Goal: Transaction & Acquisition: Purchase product/service

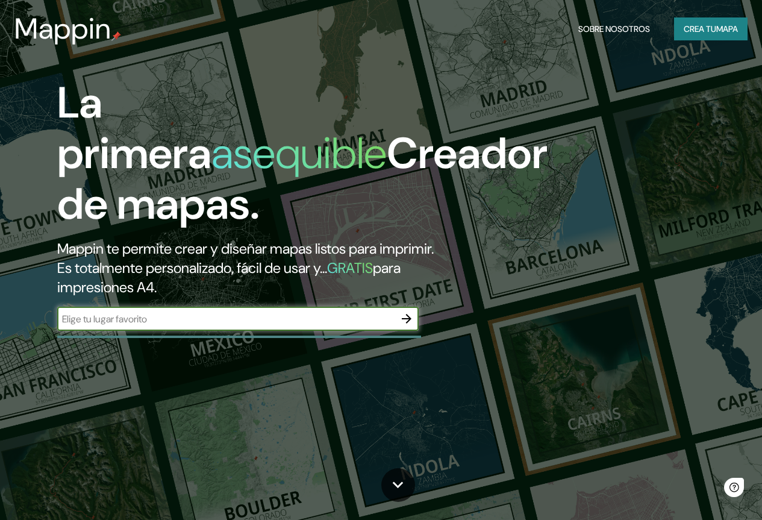
click at [234, 326] on input "text" at bounding box center [225, 319] width 337 height 14
type input "SAN [PERSON_NAME]"
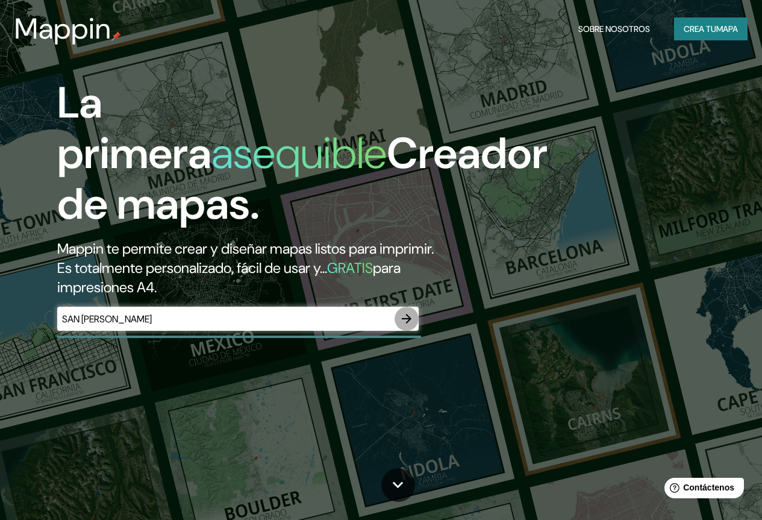
click at [409, 323] on icon "button" at bounding box center [407, 319] width 10 height 10
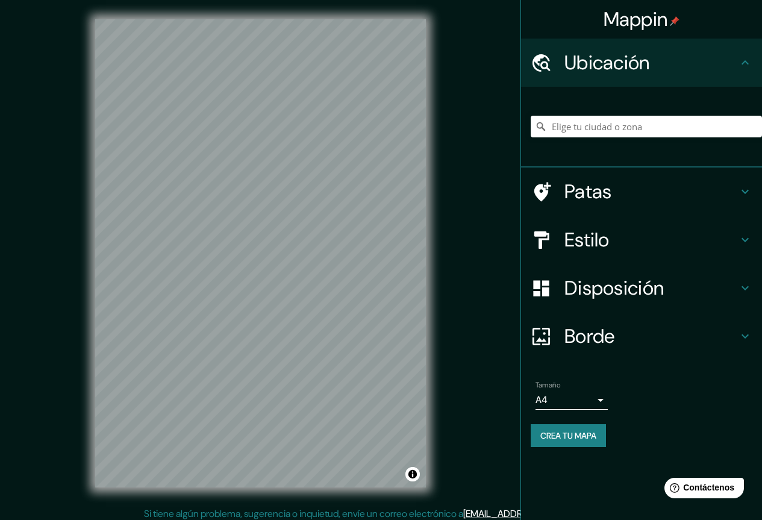
click at [661, 138] on div at bounding box center [645, 126] width 231 height 60
click at [662, 127] on input "Elige tu ciudad o zona" at bounding box center [645, 127] width 231 height 22
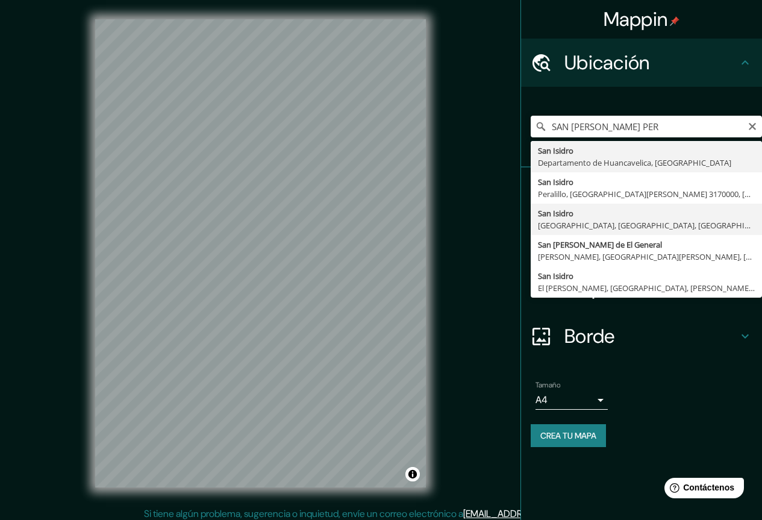
type input "[GEOGRAPHIC_DATA][PERSON_NAME], [GEOGRAPHIC_DATA], [GEOGRAPHIC_DATA], [GEOGRAPH…"
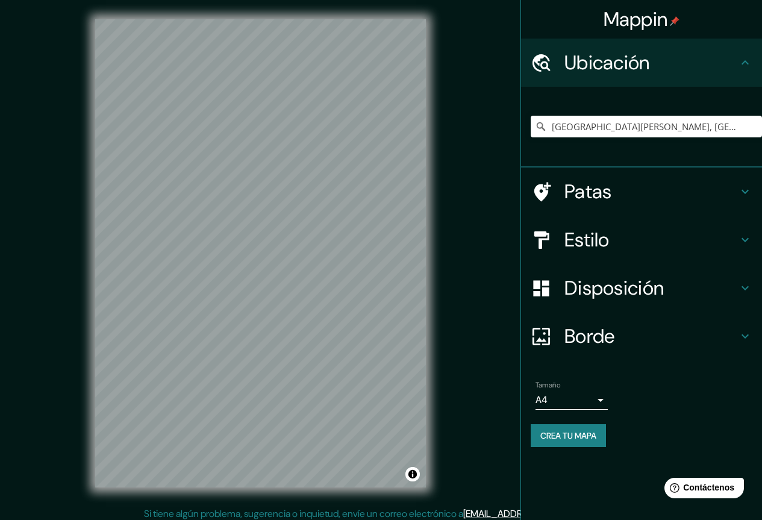
click at [642, 244] on h4 "Estilo" at bounding box center [650, 240] width 173 height 24
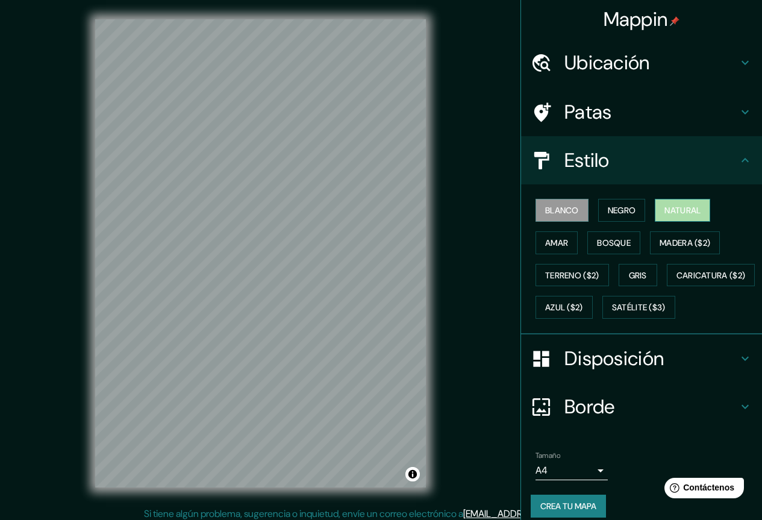
click at [664, 210] on font "Natural" at bounding box center [682, 210] width 36 height 11
click at [607, 213] on font "Negro" at bounding box center [621, 210] width 28 height 11
click at [660, 196] on div "Blanco Negro Natural Amar Bosque Madera ($2) Terreno ($2) Gris Caricatura ($2) …" at bounding box center [645, 258] width 231 height 129
click at [664, 203] on font "Natural" at bounding box center [682, 210] width 36 height 16
click at [607, 205] on font "Negro" at bounding box center [621, 210] width 28 height 11
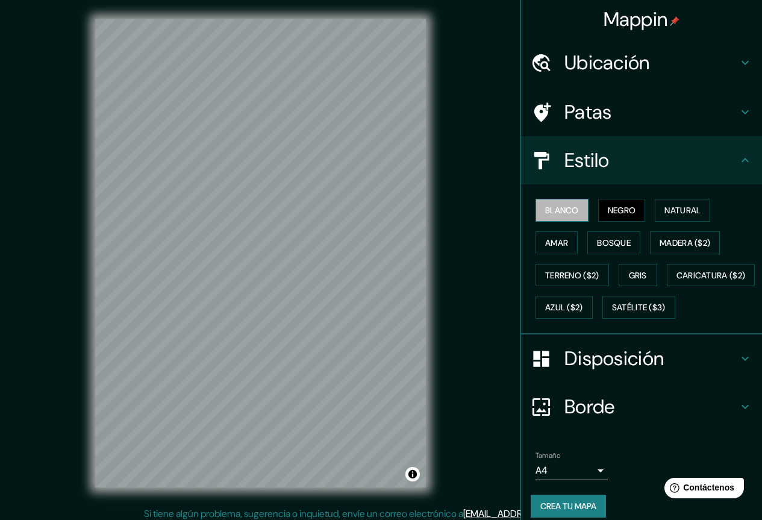
click at [548, 206] on font "Blanco" at bounding box center [562, 210] width 34 height 11
